Goal: Transaction & Acquisition: Purchase product/service

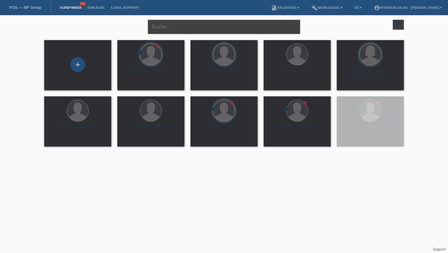
click at [183, 29] on input "text" at bounding box center [224, 27] width 152 height 14
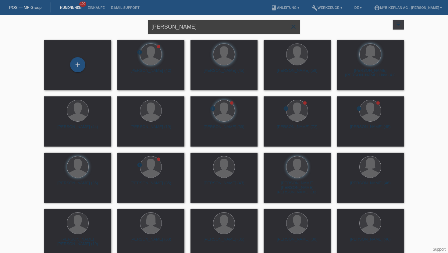
type input "[PERSON_NAME]"
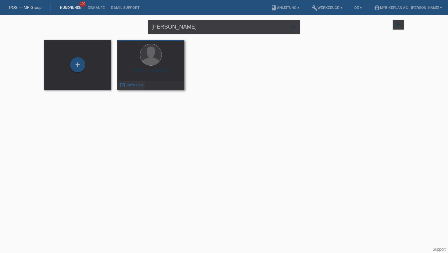
click at [130, 84] on span "Anzeigen" at bounding box center [134, 85] width 16 height 5
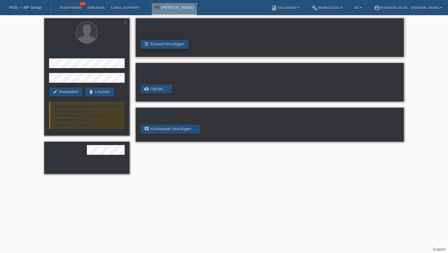
click at [168, 42] on link "add_shopping_cart Einkauf hinzufügen" at bounding box center [164, 44] width 48 height 9
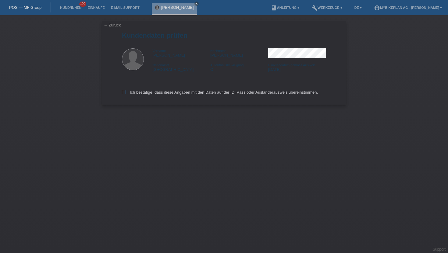
click at [154, 95] on label "Ich bestätige, dass diese Angaben mit den Daten auf der ID, Pass oder Ausländer…" at bounding box center [220, 92] width 196 height 5
click at [126, 94] on input "Ich bestätige, dass diese Angaben mit den Daten auf der ID, Pass oder Ausländer…" at bounding box center [124, 92] width 4 height 4
checkbox input "true"
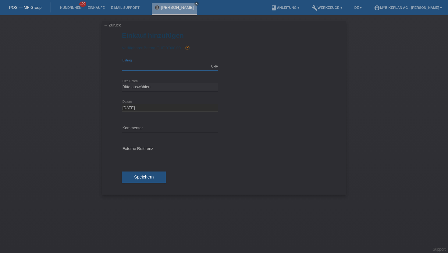
click at [151, 69] on input "text" at bounding box center [170, 67] width 96 height 8
type input "8499.00"
click at [131, 88] on select "Bitte auswählen 6 Raten 12 Raten 18 Raten 24 Raten 36 Raten 48 Raten" at bounding box center [170, 86] width 96 height 7
select select "488"
click at [122, 83] on select "Bitte auswählen 6 Raten 12 Raten 18 Raten 24 Raten 36 Raten 48 Raten" at bounding box center [170, 86] width 96 height 7
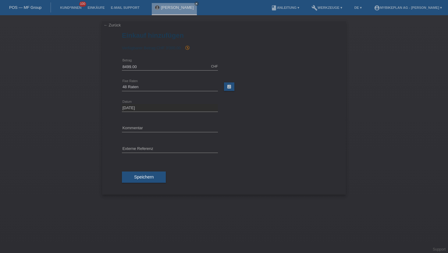
click at [135, 176] on span "Speichern" at bounding box center [143, 177] width 19 height 5
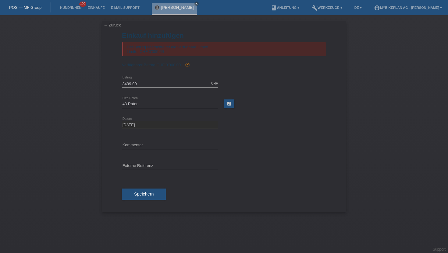
click at [111, 25] on link "← Zurück" at bounding box center [112, 25] width 17 height 5
